Goal: Task Accomplishment & Management: Contribute content

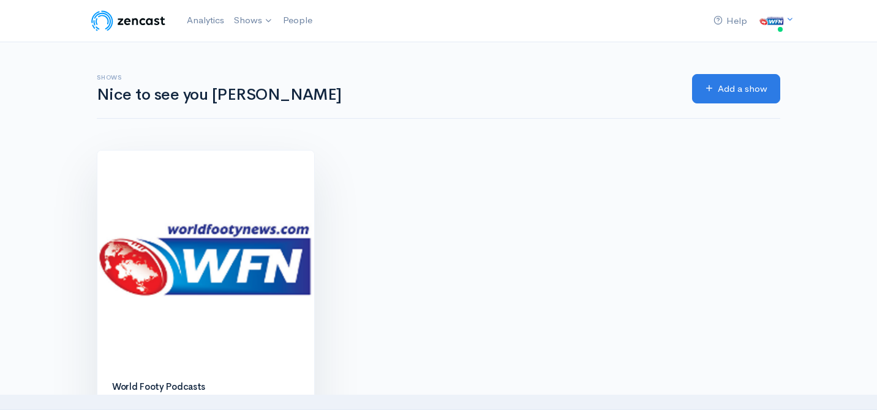
scroll to position [4, 0]
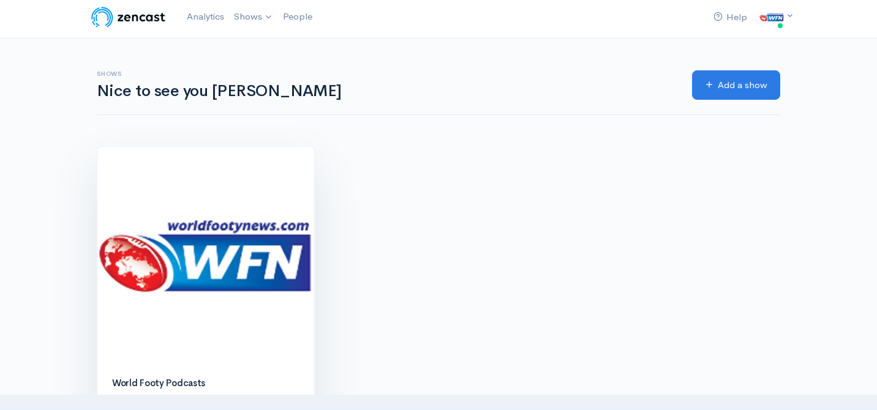
click at [186, 213] on img at bounding box center [205, 255] width 217 height 217
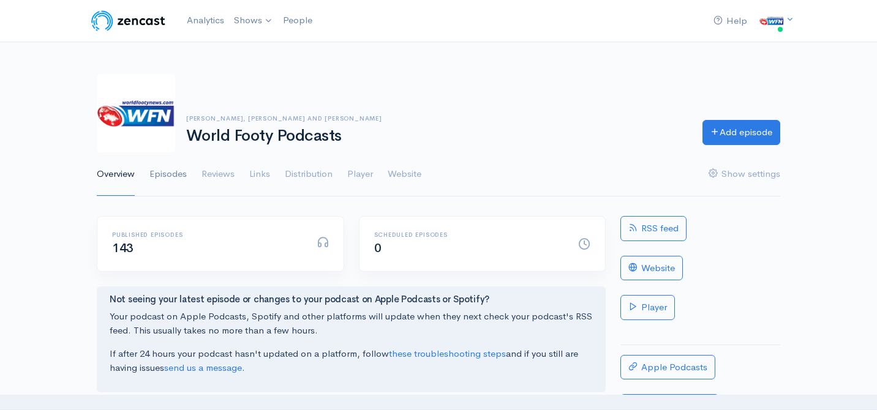
click at [170, 177] on link "Episodes" at bounding box center [167, 175] width 37 height 44
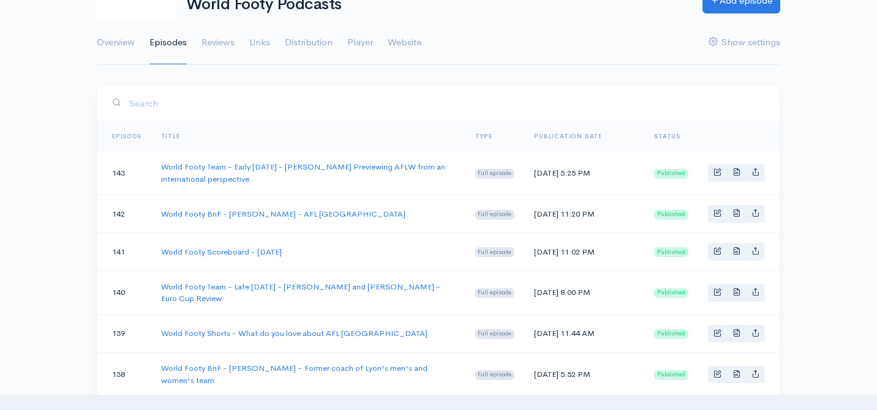
scroll to position [153, 0]
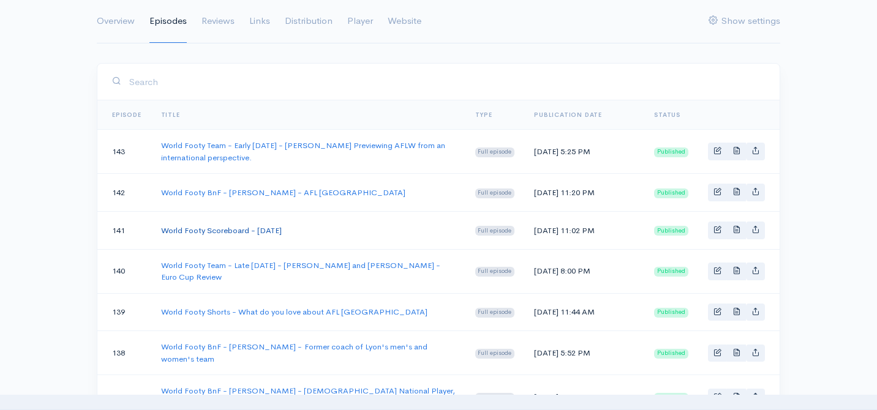
click at [212, 236] on link "World Footy Scoreboard - [DATE]" at bounding box center [221, 230] width 121 height 10
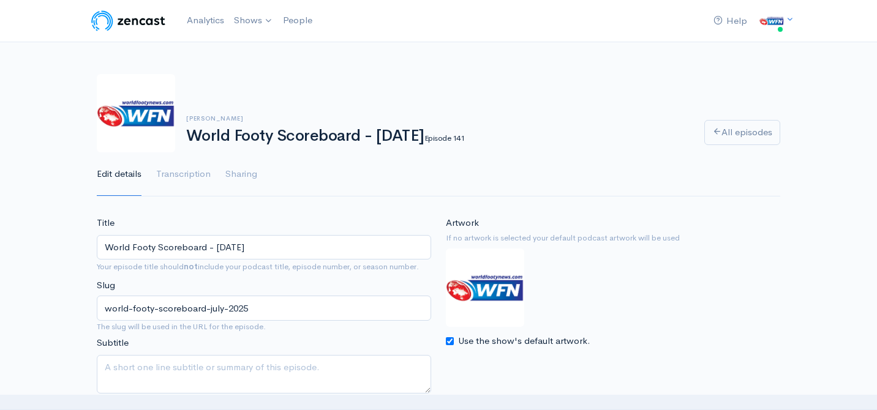
drag, startPoint x: 279, startPoint y: 243, endPoint x: 97, endPoint y: 244, distance: 181.4
click at [97, 244] on input "World Footy Scoreboard - [DATE]" at bounding box center [264, 247] width 335 height 25
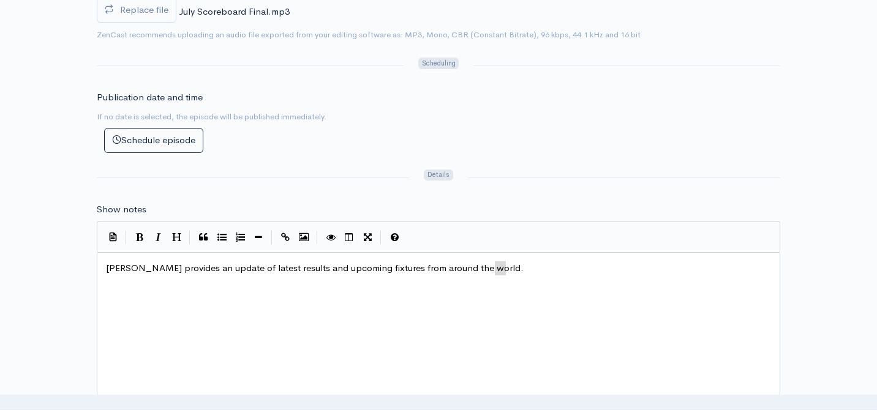
type textarea "Troy Thompson provides an update of latest results and upcoming fixtures from a…"
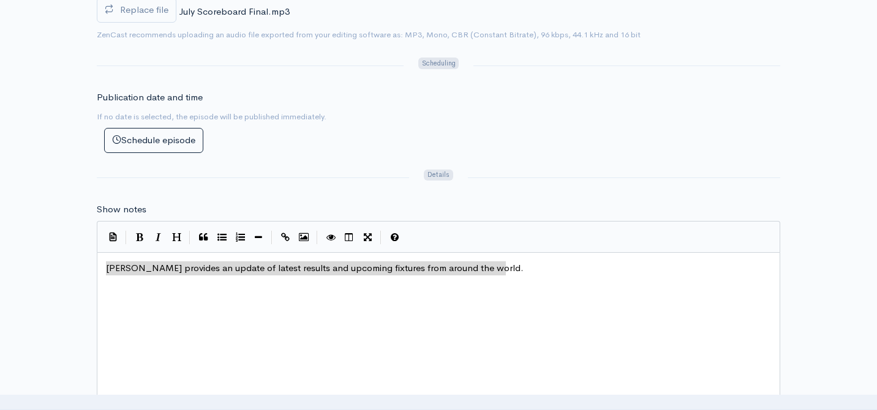
drag, startPoint x: 516, startPoint y: 266, endPoint x: 65, endPoint y: 268, distance: 451.5
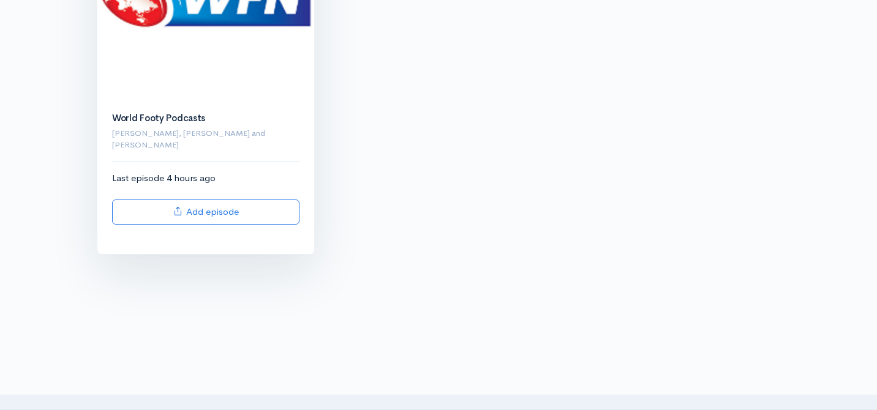
scroll to position [278, 0]
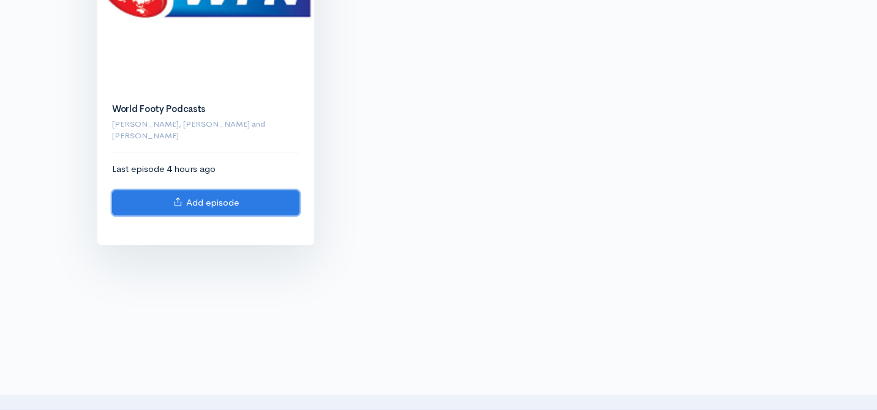
click at [202, 191] on link "Add episode" at bounding box center [205, 203] width 187 height 25
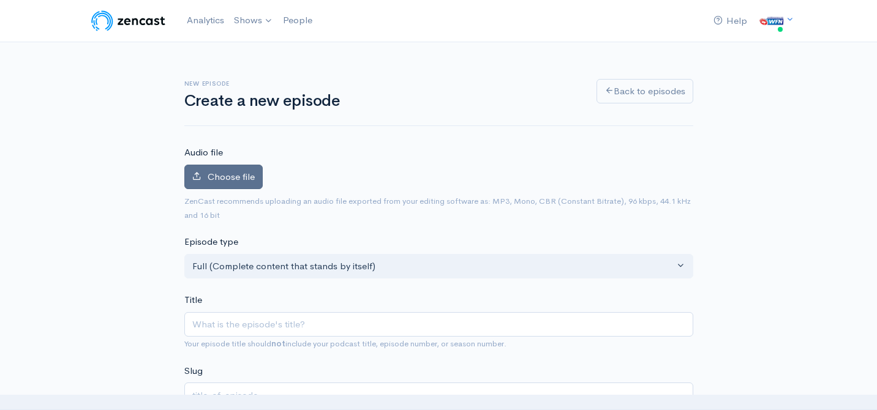
click at [232, 177] on span "Choose file" at bounding box center [231, 177] width 47 height 12
click at [0, 0] on input "Choose file" at bounding box center [0, 0] width 0 height 0
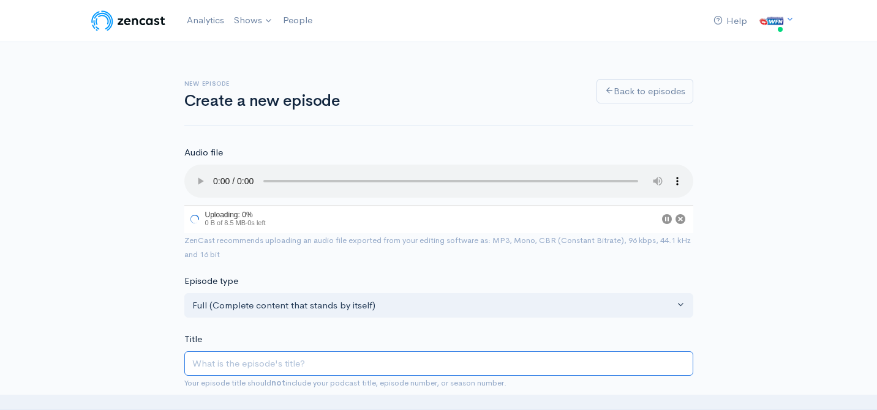
click at [276, 361] on input "Title" at bounding box center [438, 364] width 509 height 25
paste input "World Footy Scoreboard - [DATE]"
type input "World Footy Scoreboard - [DATE]"
type input "world-footy-scoreboard-july-2025"
click at [318, 362] on input "World Footy Scoreboard - [DATE]" at bounding box center [438, 366] width 509 height 25
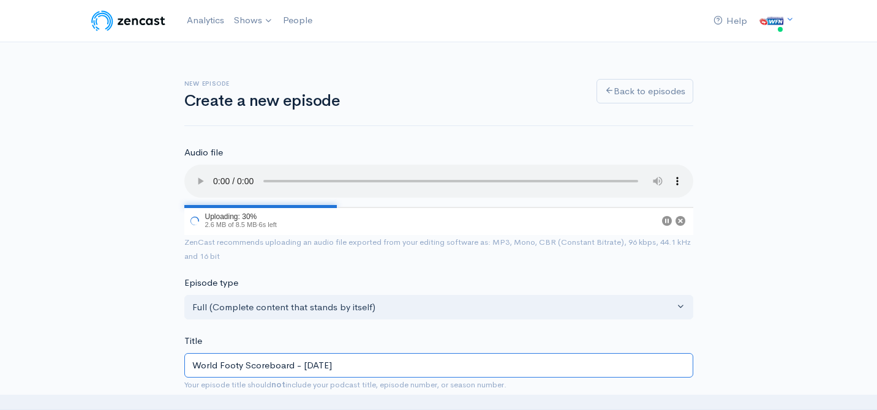
type input "World Footy Scoreboard - Jul 2025"
type input "world-footy-scoreboard-jul-2025"
type input "World Footy Scoreboard - Ju 2025"
type input "world-footy-scoreboard-ju-2025"
type input "World Footy Scoreboard - J 2025"
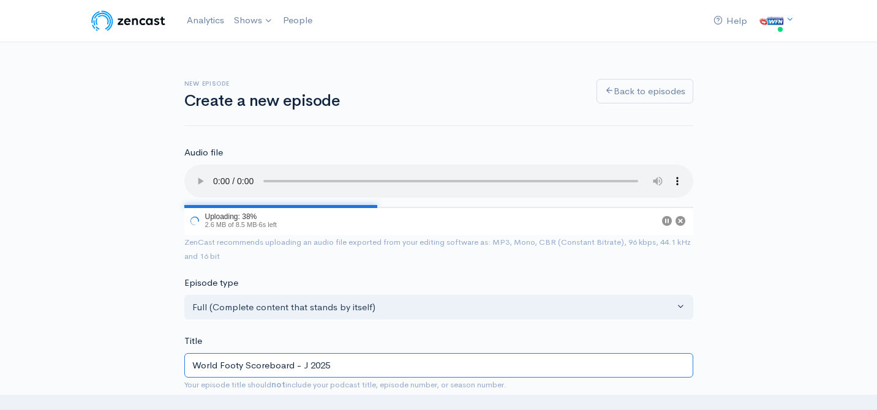
type input "world-footy-scoreboard-j-2025"
type input "World Footy Scoreboard - 2025"
type input "world-footy-scoreboard-2025"
type input "World Footy Scoreboard - E 2025"
type input "world-footy-scoreboard-e-2025"
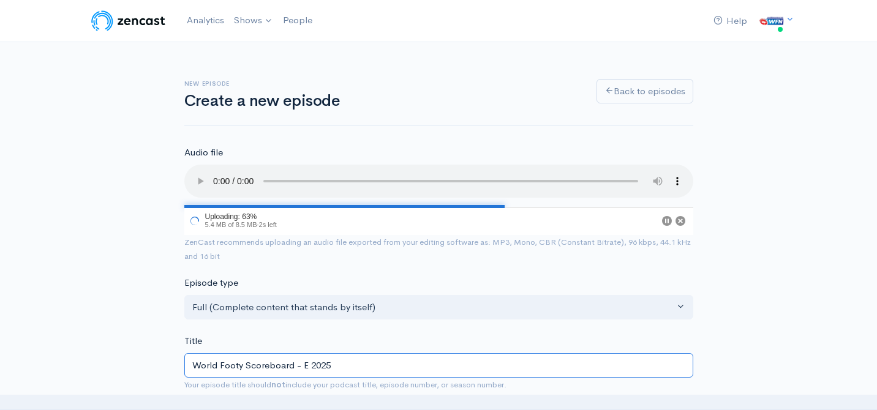
type input "World Footy Scoreboard - Ea 2025"
type input "world-footy-scoreboard-ea-2025"
type input "World Footy Scoreboard - Ear 2025"
type input "world-footy-scoreboard-ear-2025"
type input "World Footy Scoreboard - Earl 2025"
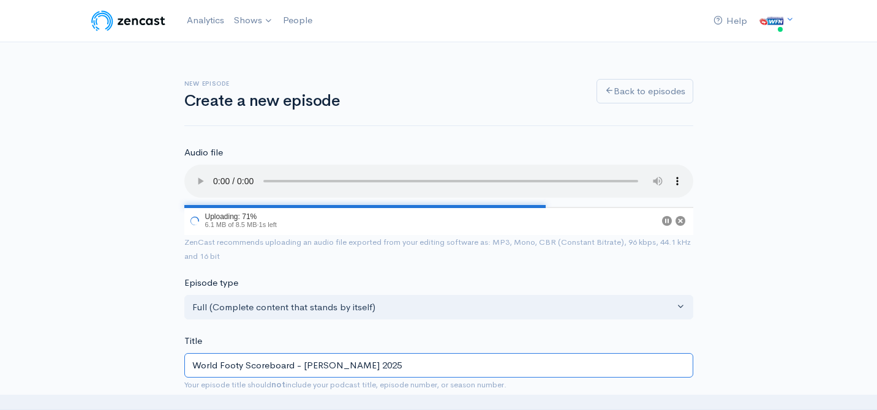
type input "world-footy-scoreboard-earl-2025"
type input "World Footy Scoreboard - Early 2025"
type input "world-footy-scoreboard-early-2025"
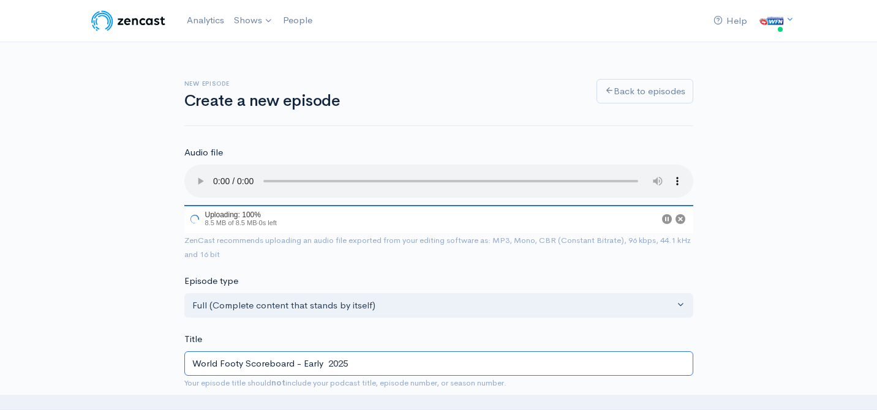
type input "World Footy Scoreboard - Early A 2025"
type input "world-footy-scoreboard-early-a-2025"
type input "World Footy Scoreboard - Early Au 2025"
type input "world-footy-scoreboard-early-au-2025"
type input "World Footy Scoreboard - Early Aug 2025"
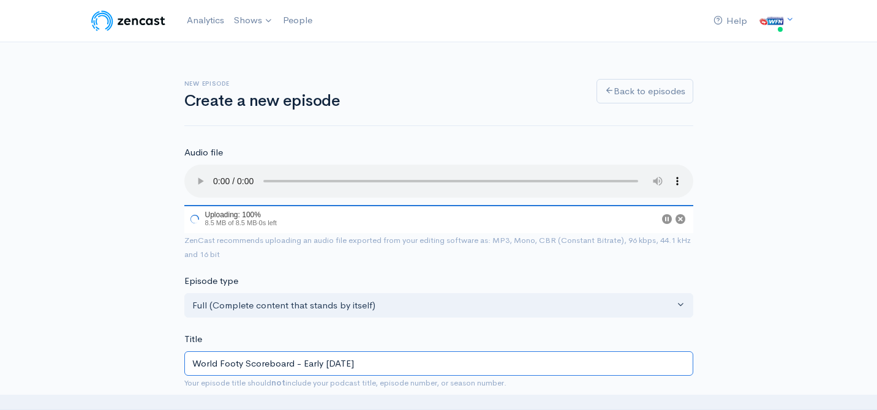
type input "world-footy-scoreboard-early-aug-2025"
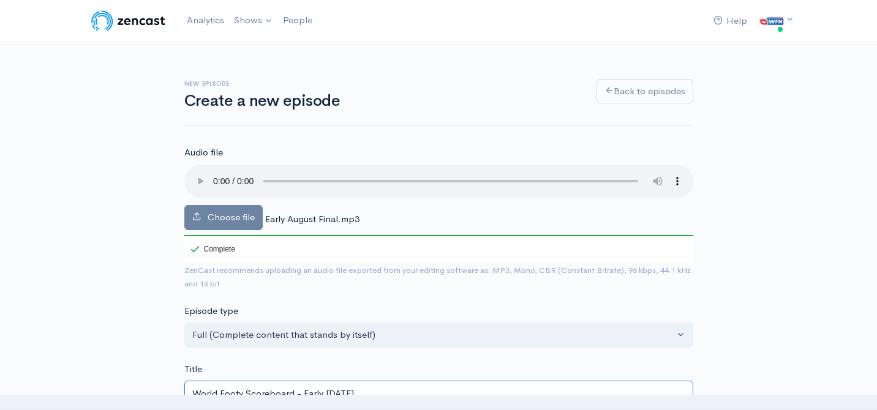
type input "World Footy Scoreboard - Early Augu 2025"
type input "world-footy-scoreboard-early-augu-2025"
type input "World Footy Scoreboard - Early Augus 2025"
type input "world-footy-scoreboard-early-augus-2025"
type input "World Footy Scoreboard - Early [DATE]"
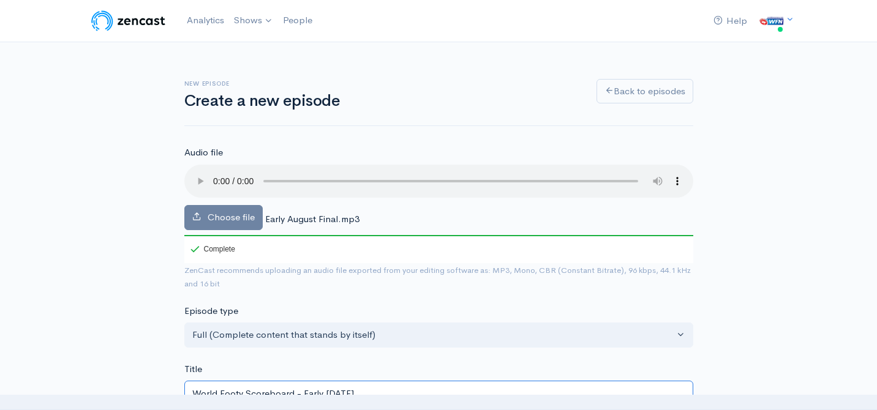
type input "world-footy-scoreboard-early-august-2025"
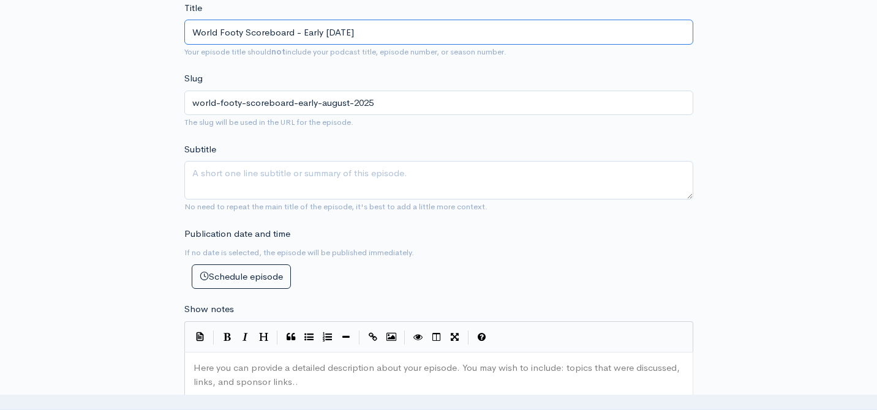
scroll to position [435, 0]
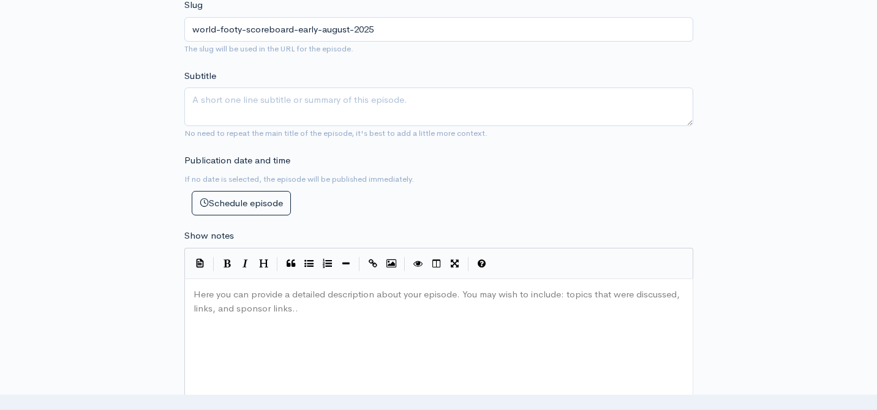
type input "World Footy Scoreboard - Early [DATE]"
click at [284, 300] on pre "​" at bounding box center [439, 295] width 496 height 14
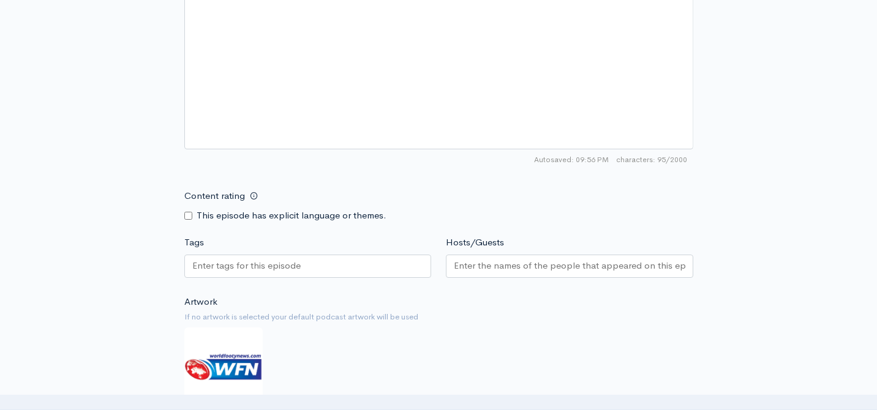
scroll to position [764, 0]
click at [492, 263] on input "Hosts/Guests" at bounding box center [570, 264] width 232 height 14
click at [400, 341] on div "Artwork If no artwork is selected your default podcast artwork will be used Cho…" at bounding box center [438, 370] width 509 height 151
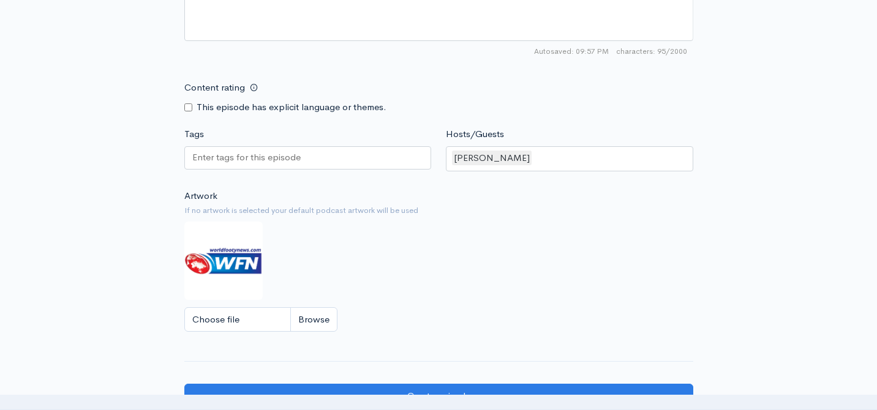
scroll to position [890, 0]
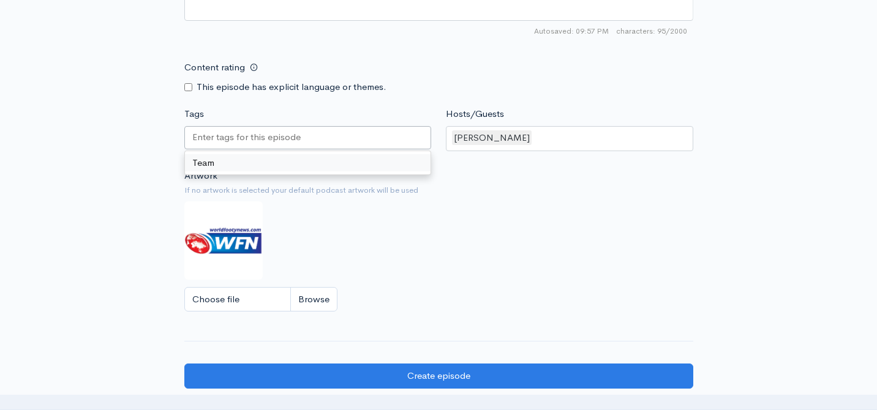
click at [306, 146] on div at bounding box center [308, 137] width 248 height 23
type input "Scoreboard"
click at [407, 271] on div "Artwork If no artwork is selected your default podcast artwork will be used Cho…" at bounding box center [438, 244] width 509 height 151
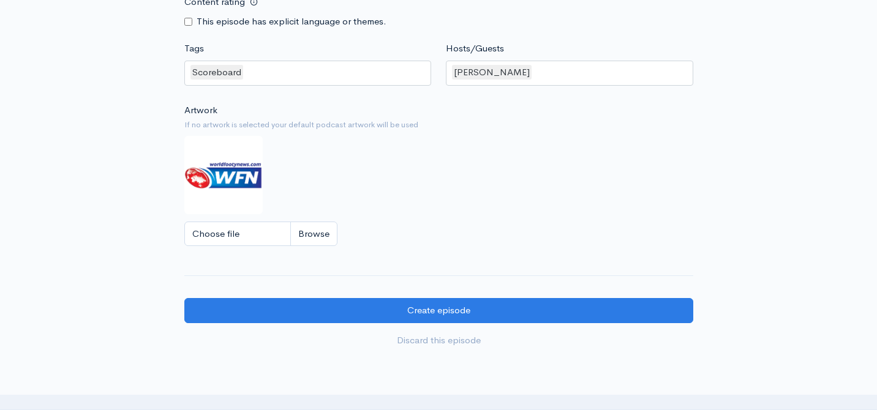
scroll to position [958, 0]
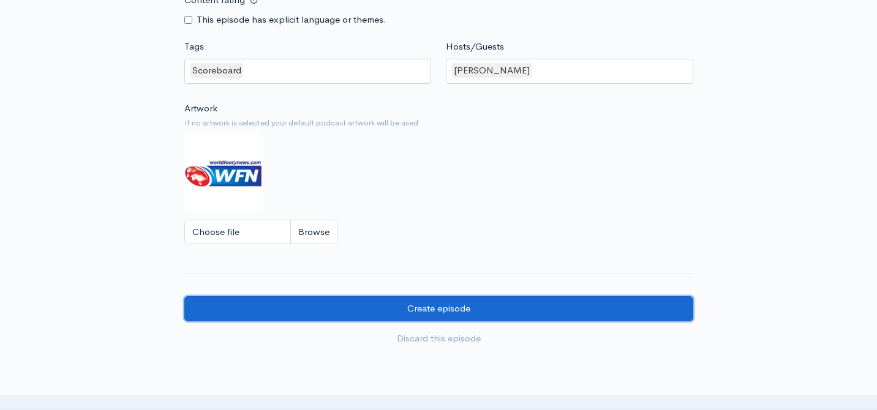
click at [439, 310] on input "Create episode" at bounding box center [438, 309] width 509 height 25
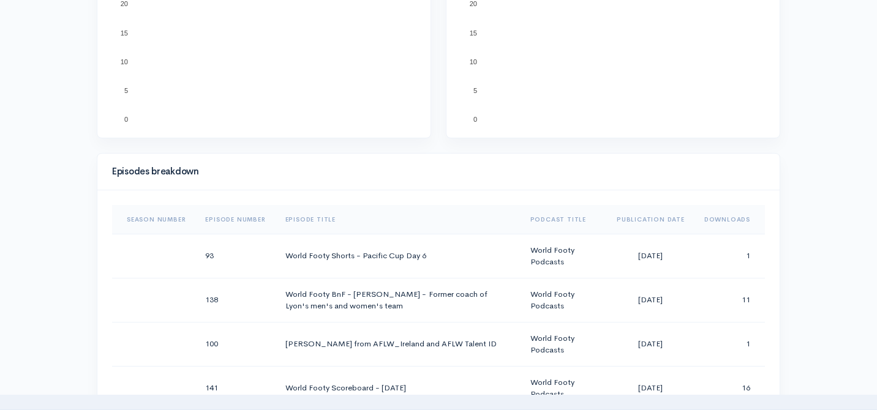
scroll to position [519, 0]
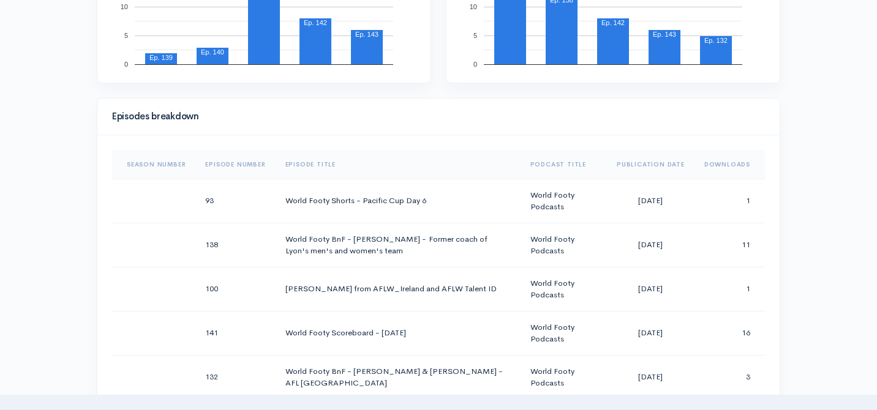
click at [709, 162] on th "Downloads" at bounding box center [730, 164] width 70 height 29
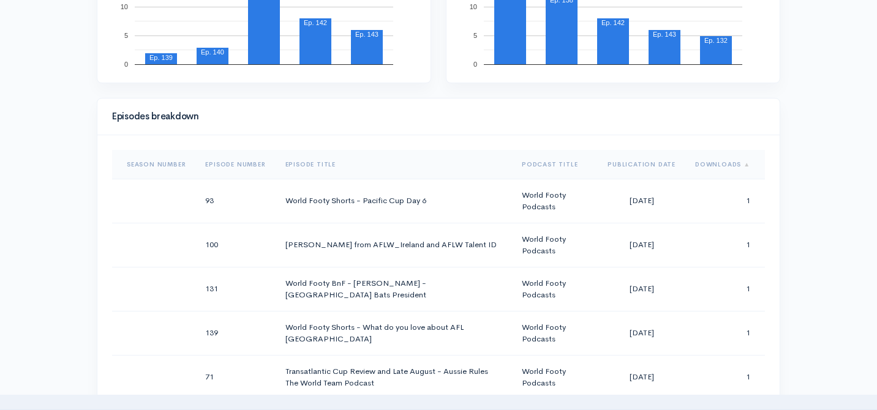
click at [709, 162] on th "Downloads" at bounding box center [726, 164] width 80 height 29
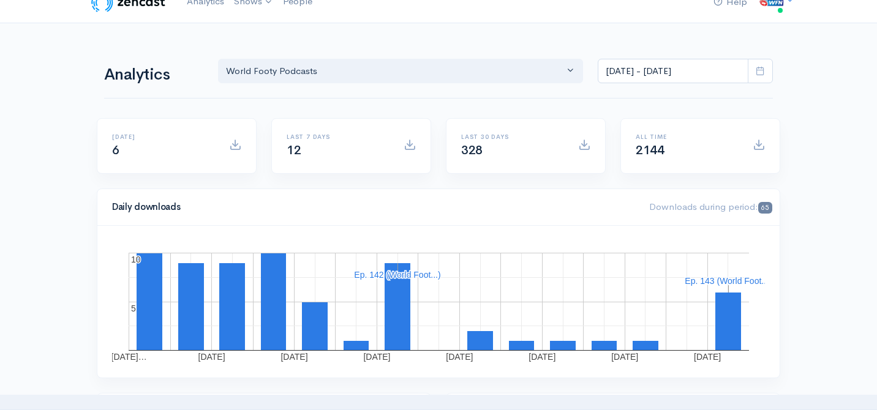
scroll to position [16, 0]
